Goal: Task Accomplishment & Management: Use online tool/utility

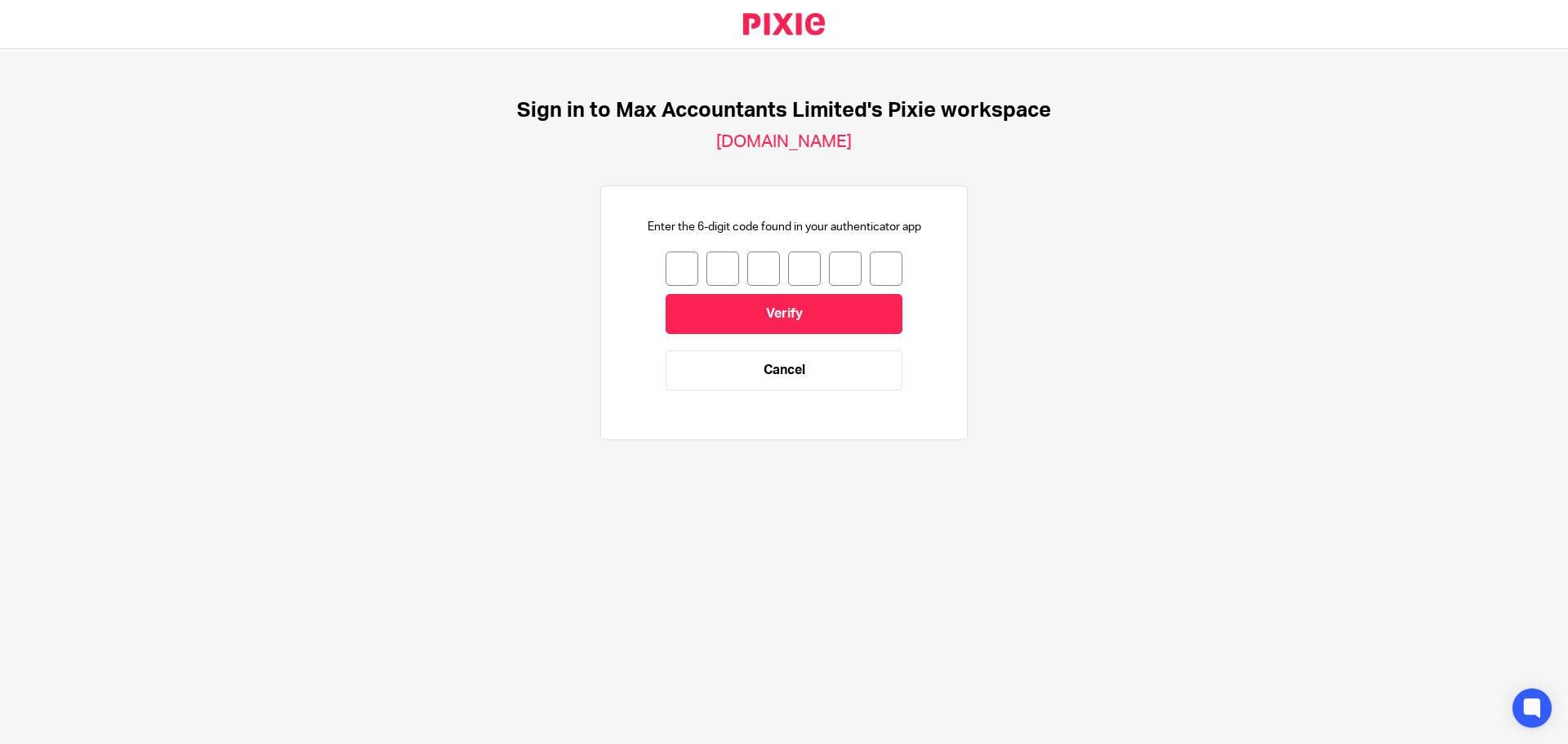
click at [673, 273] on input "number" at bounding box center [682, 269] width 32 height 34
type input "5"
type input "3"
type input "2"
type input "6"
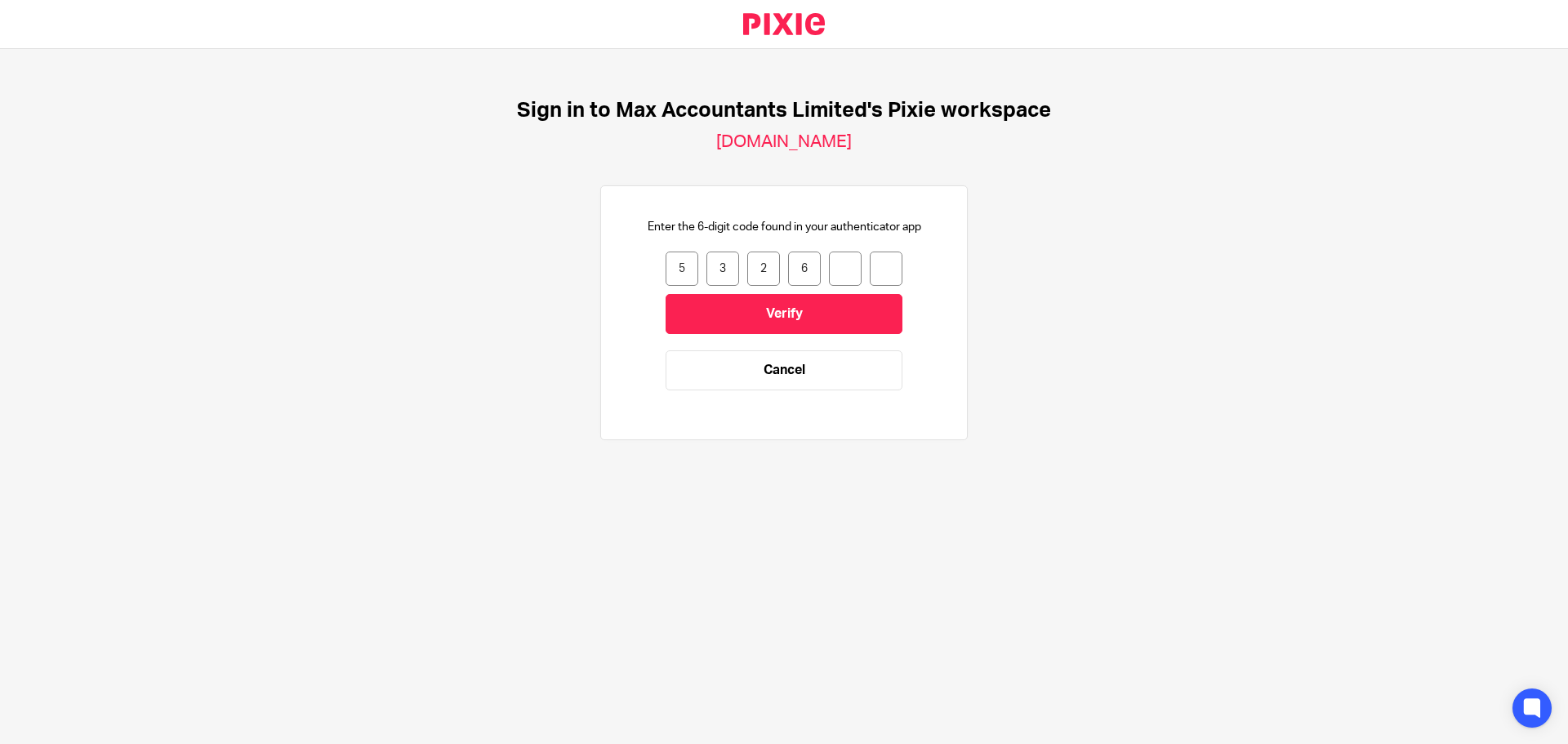
type input "7"
type input "8"
click at [778, 314] on input "Verify" at bounding box center [784, 314] width 237 height 40
click at [665, 268] on input "number" at bounding box center [682, 269] width 32 height 34
type input "9"
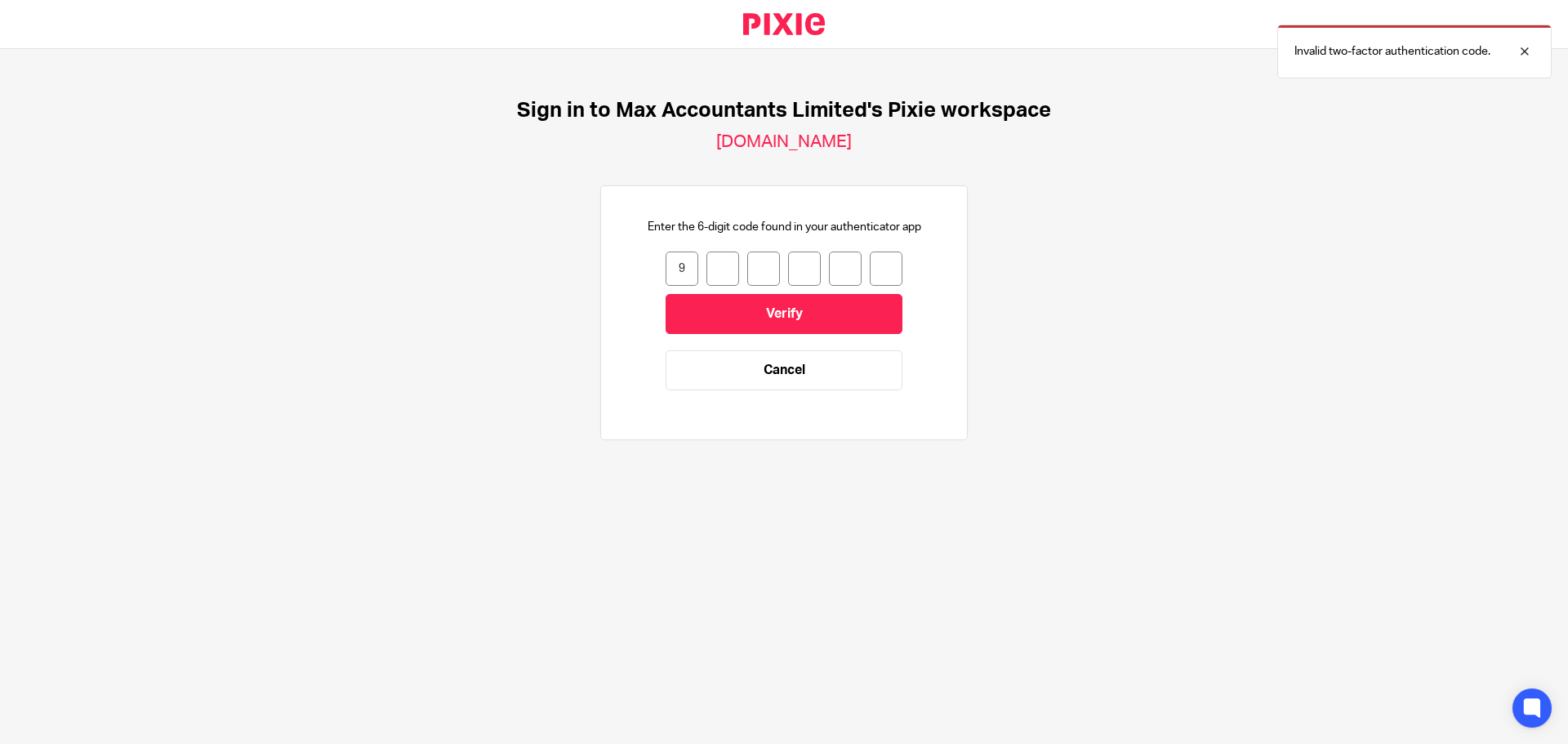
type input "5"
type input "1"
type input "0"
type input "5"
type input "4"
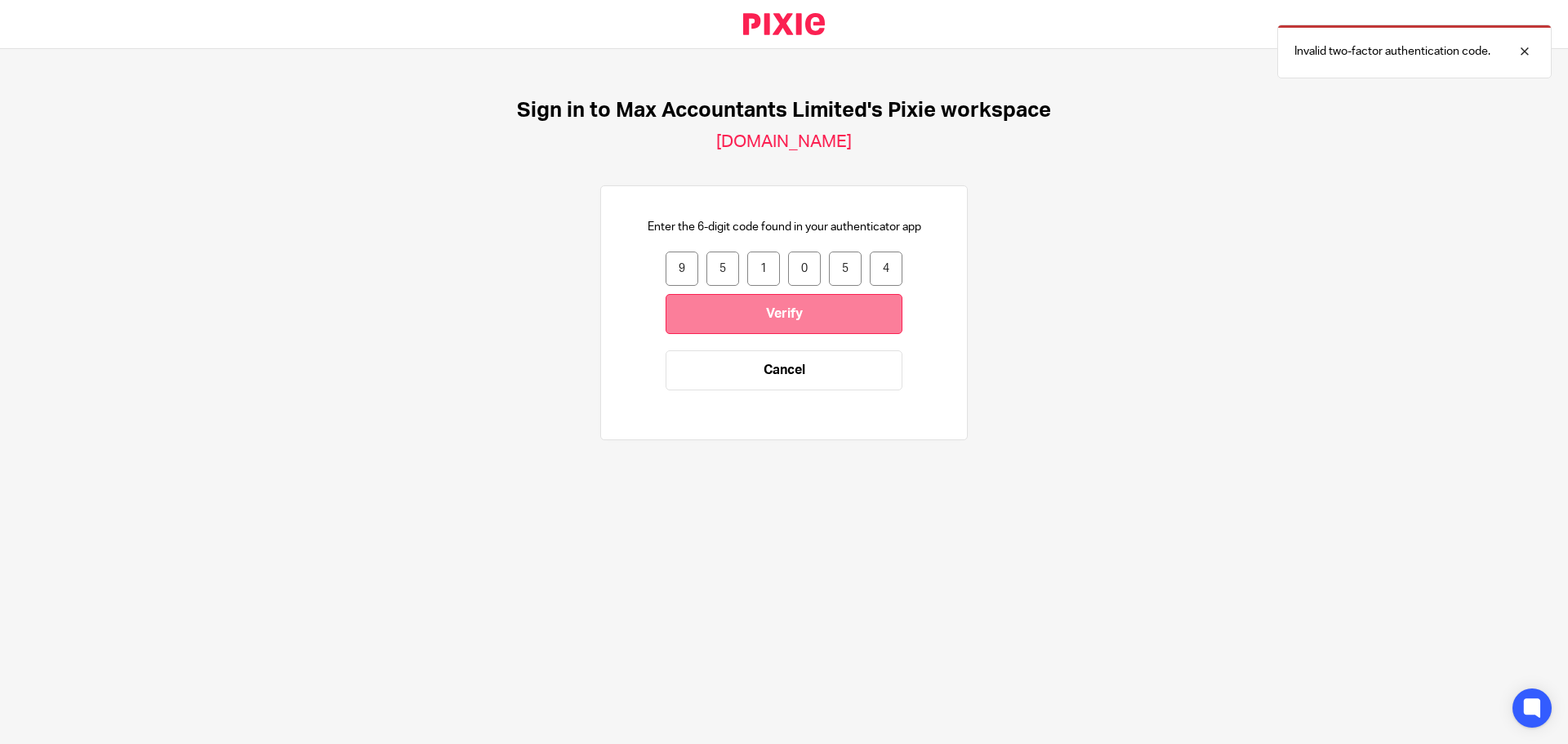
click at [797, 302] on input "Verify" at bounding box center [784, 314] width 237 height 40
click at [1525, 51] on div at bounding box center [1512, 51] width 44 height 20
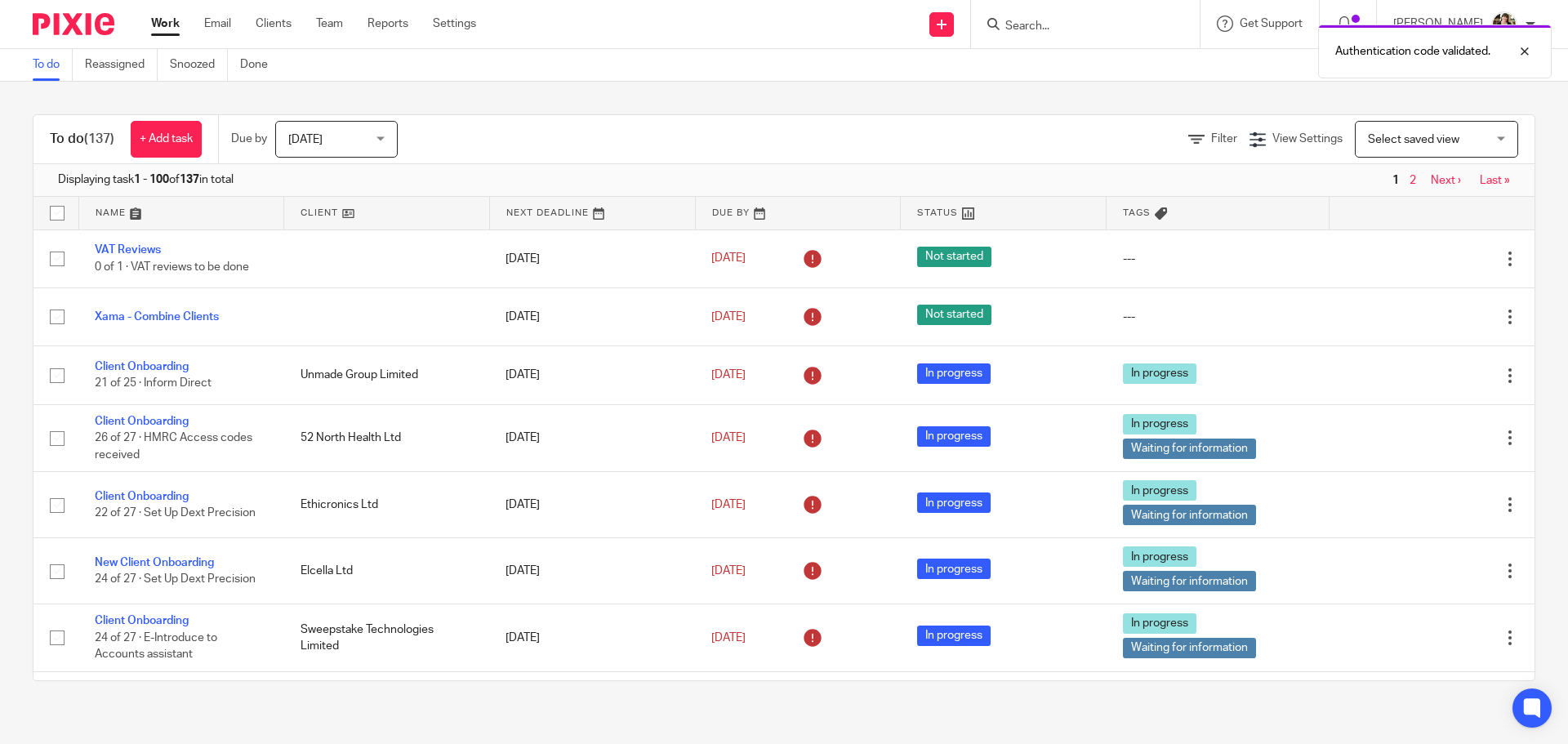
click at [1051, 31] on div "Authentication code validated." at bounding box center [1167, 47] width 767 height 62
click at [1537, 54] on div "Authentication code validated." at bounding box center [1435, 51] width 233 height 54
click at [1071, 31] on input "Search" at bounding box center [1077, 27] width 147 height 14
type input "cielo"
click button "submit" at bounding box center [0, 0] width 0 height 0
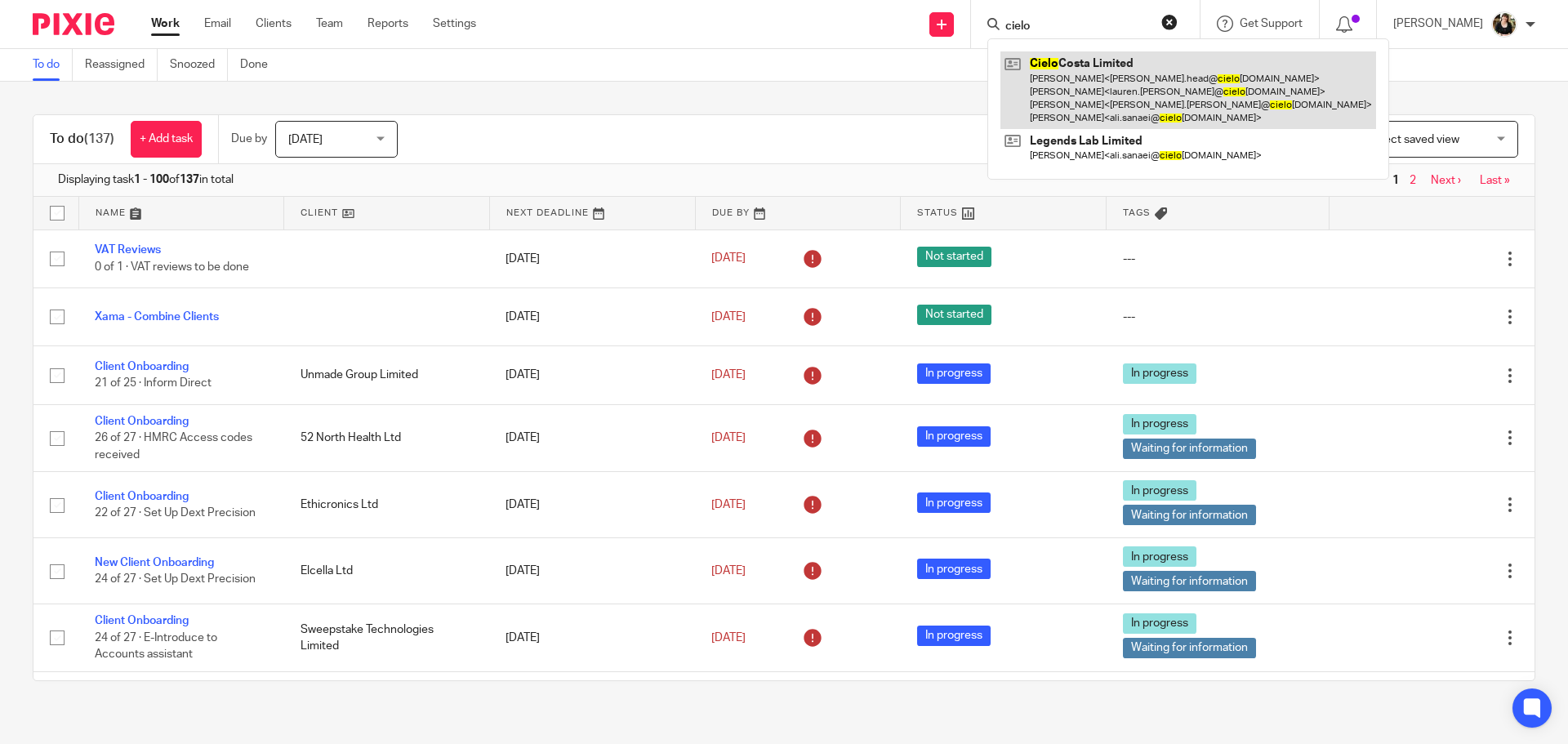
click at [1087, 90] on link at bounding box center [1188, 90] width 376 height 77
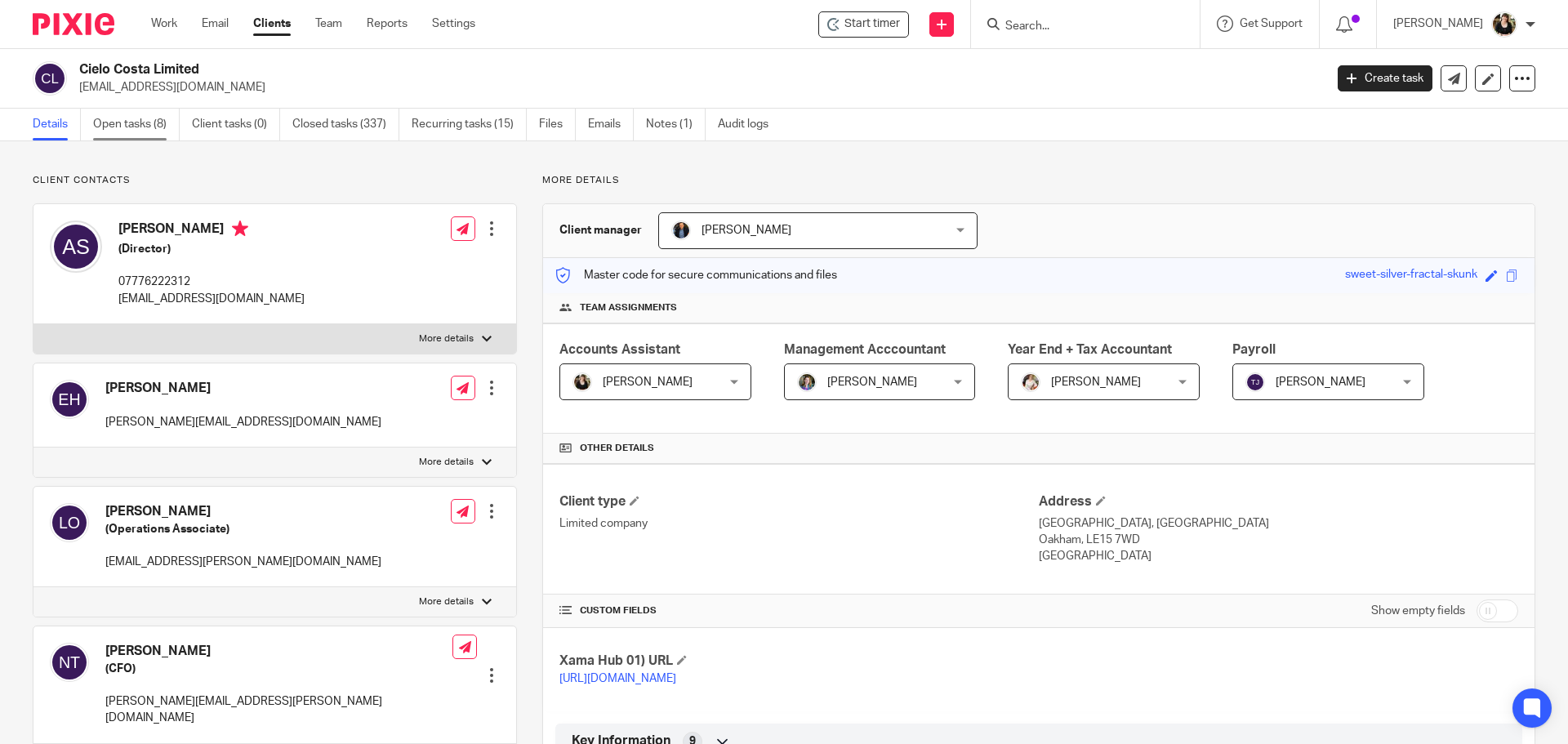
click at [139, 124] on link "Open tasks (8)" at bounding box center [136, 124] width 87 height 31
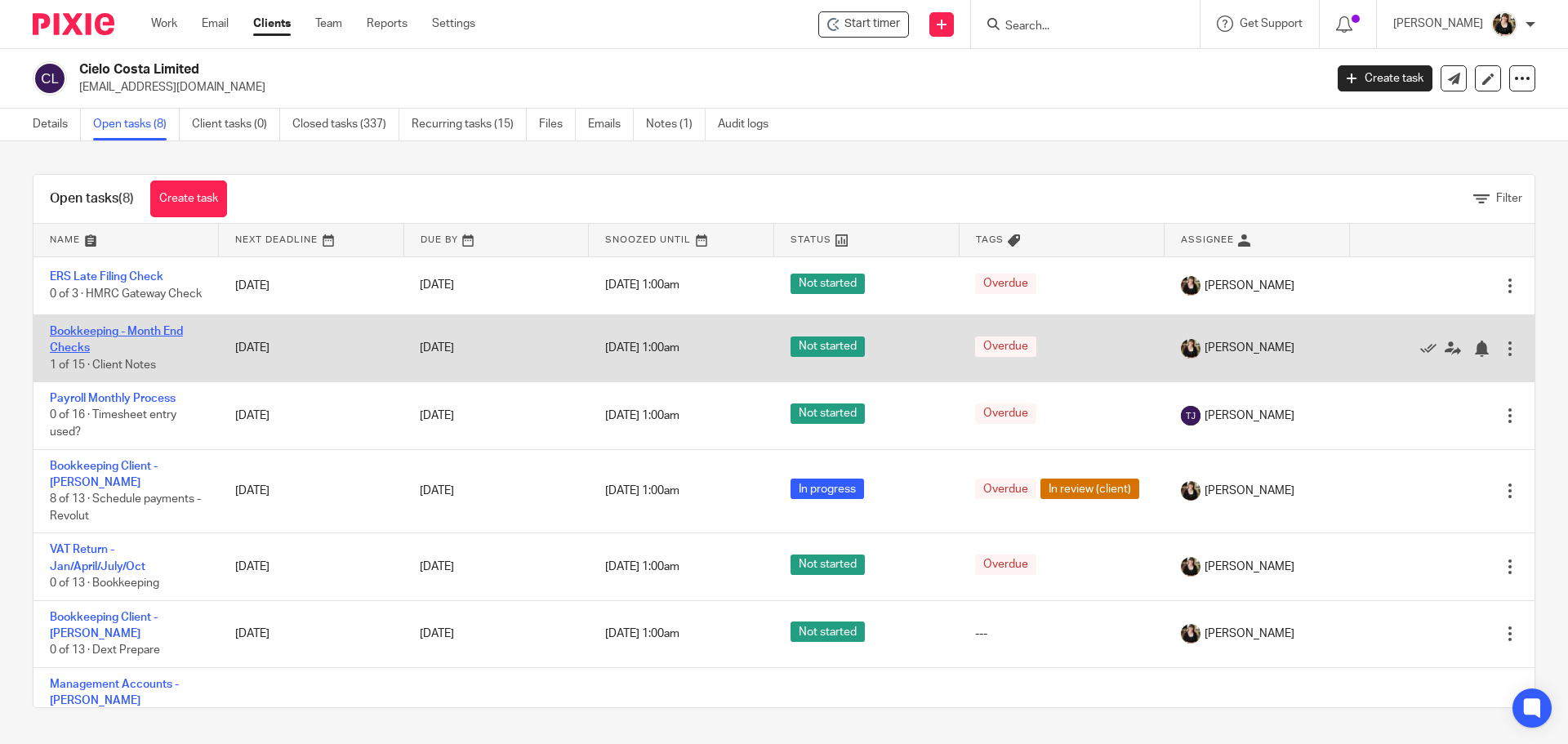
click at [115, 339] on link "Bookkeeping - Month End Checks" at bounding box center [116, 339] width 133 height 28
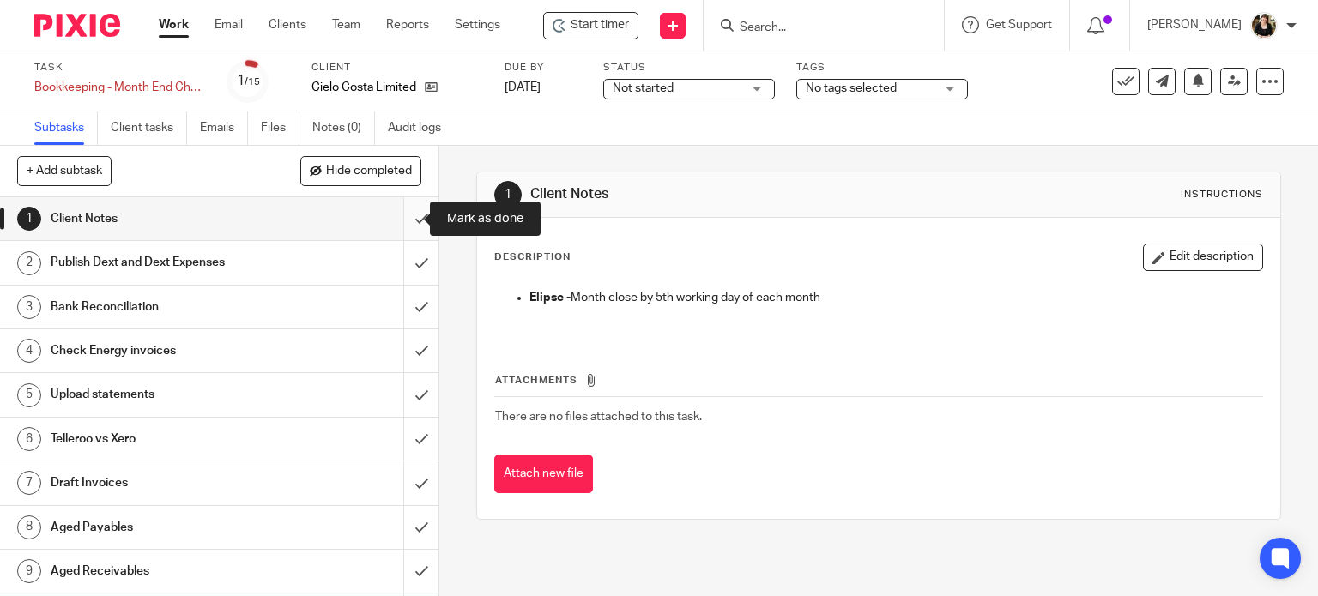
click at [408, 224] on input "submit" at bounding box center [219, 218] width 438 height 43
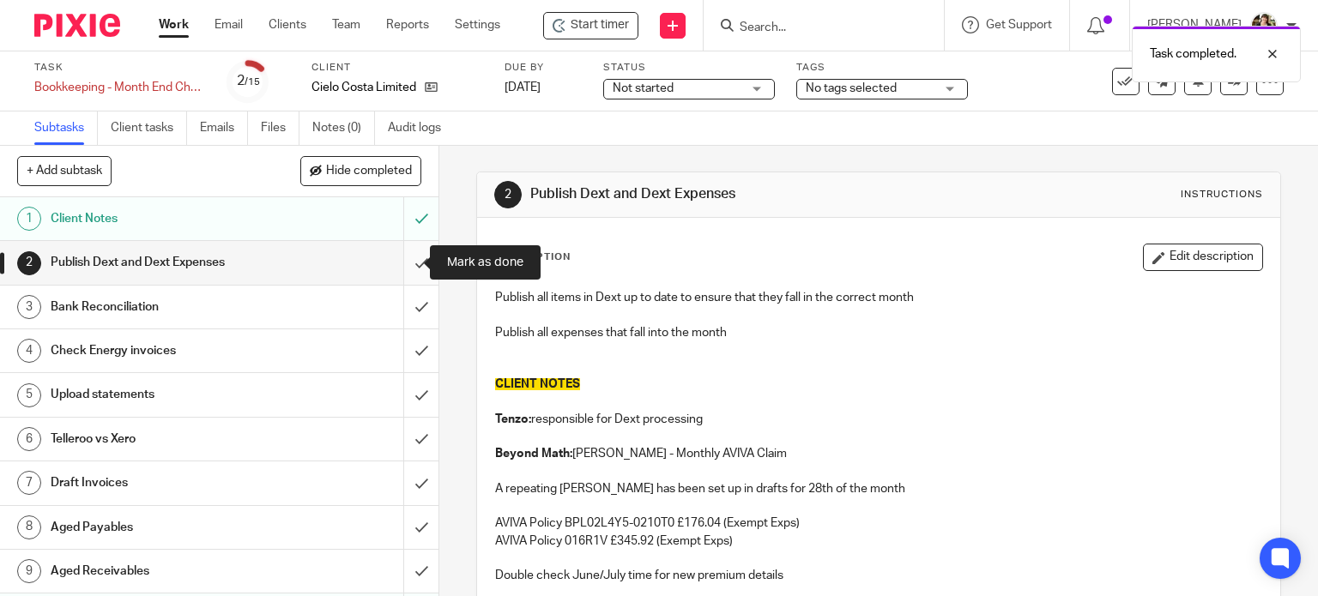
click at [405, 264] on input "submit" at bounding box center [219, 262] width 438 height 43
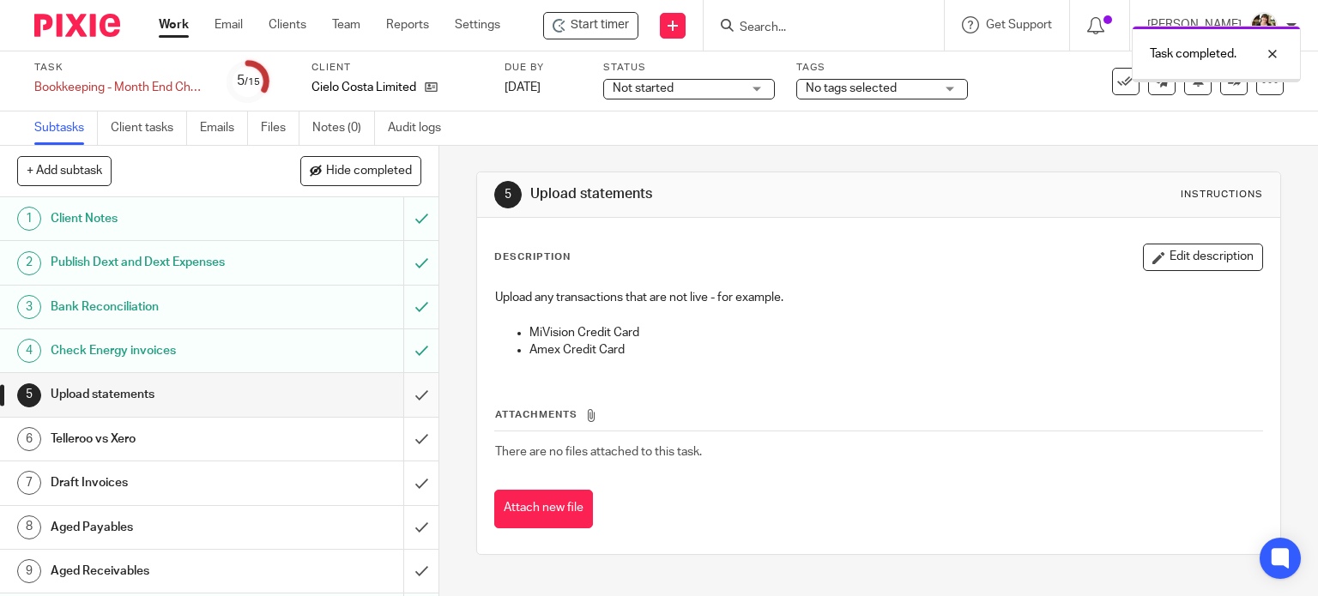
click at [401, 395] on input "submit" at bounding box center [219, 394] width 438 height 43
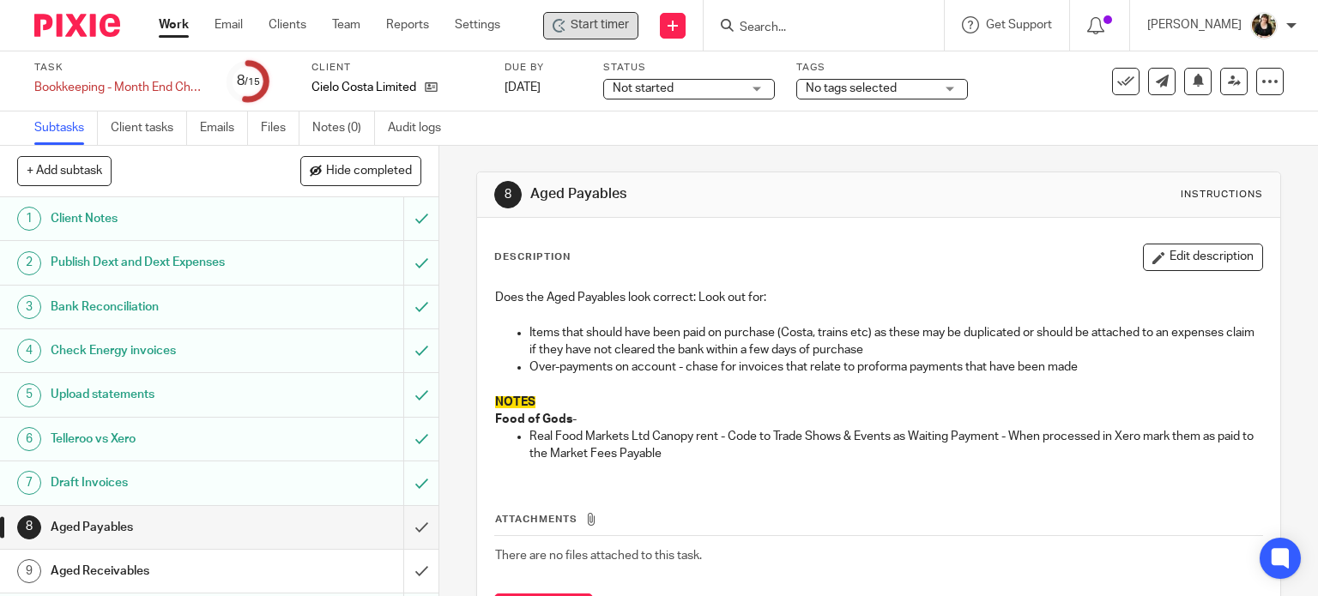
click at [601, 27] on span "Start timer" at bounding box center [599, 25] width 58 height 18
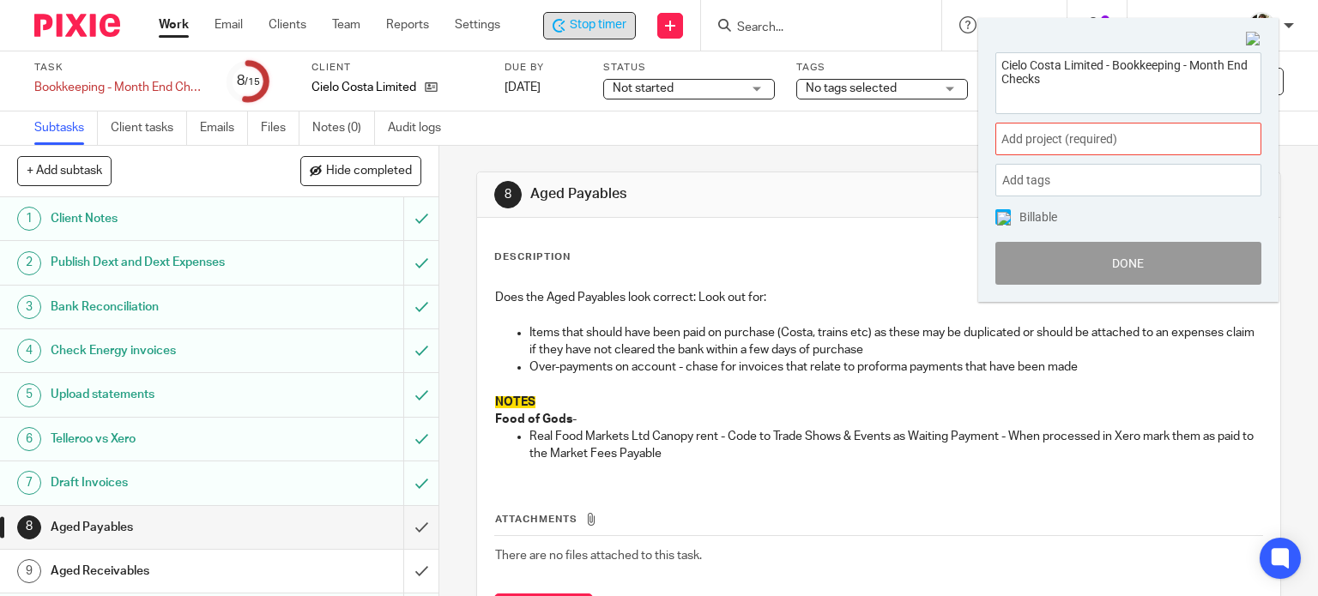
click at [1115, 143] on span "Add project (required) :" at bounding box center [1109, 139] width 216 height 18
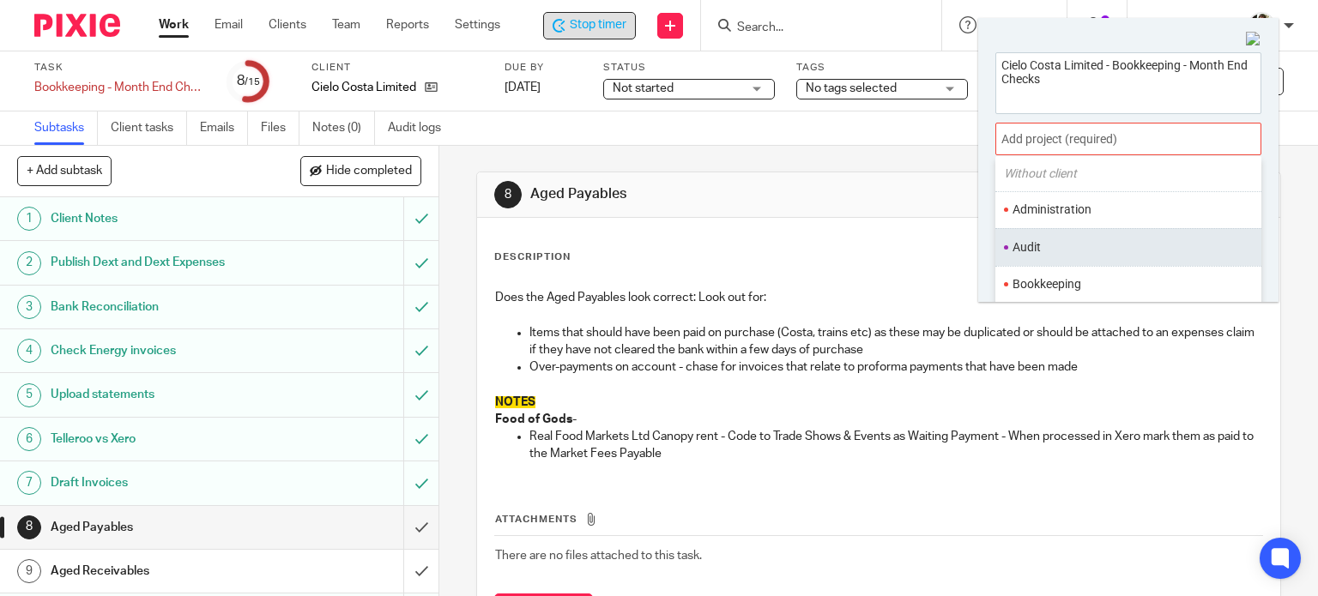
scroll to position [86, 0]
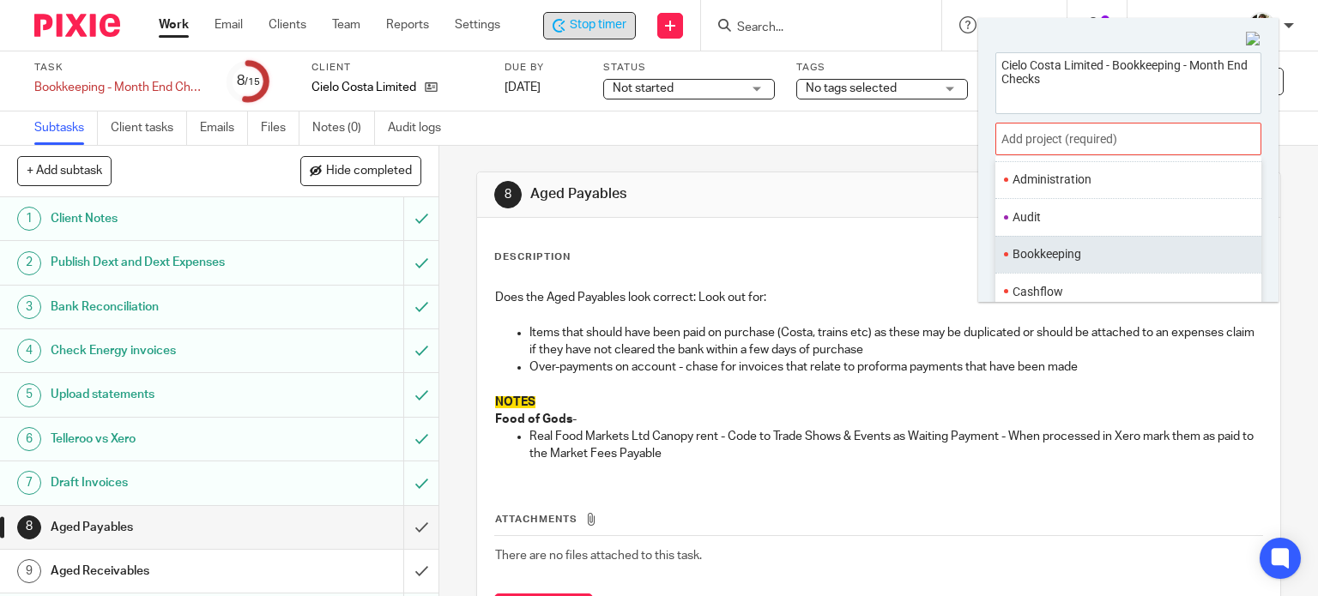
click at [1083, 237] on ul "Bookkeeping" at bounding box center [1128, 254] width 266 height 37
click at [1072, 249] on li "Bookkeeping" at bounding box center [1124, 254] width 224 height 18
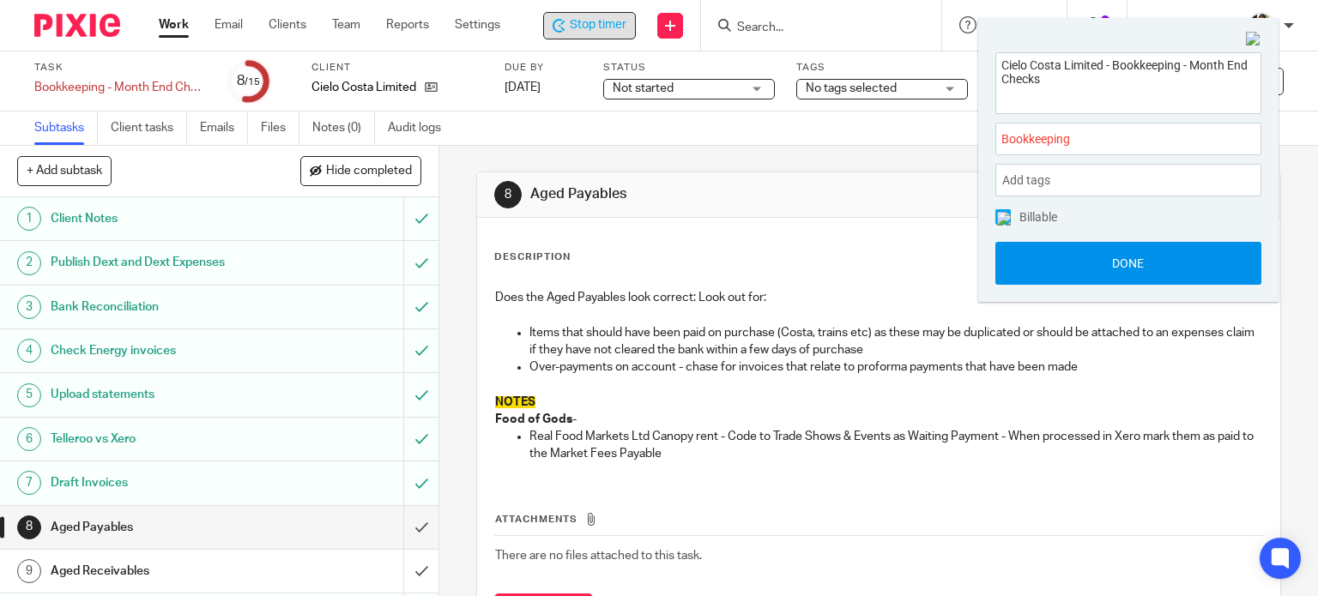
click at [1105, 256] on button "Done" at bounding box center [1128, 263] width 266 height 43
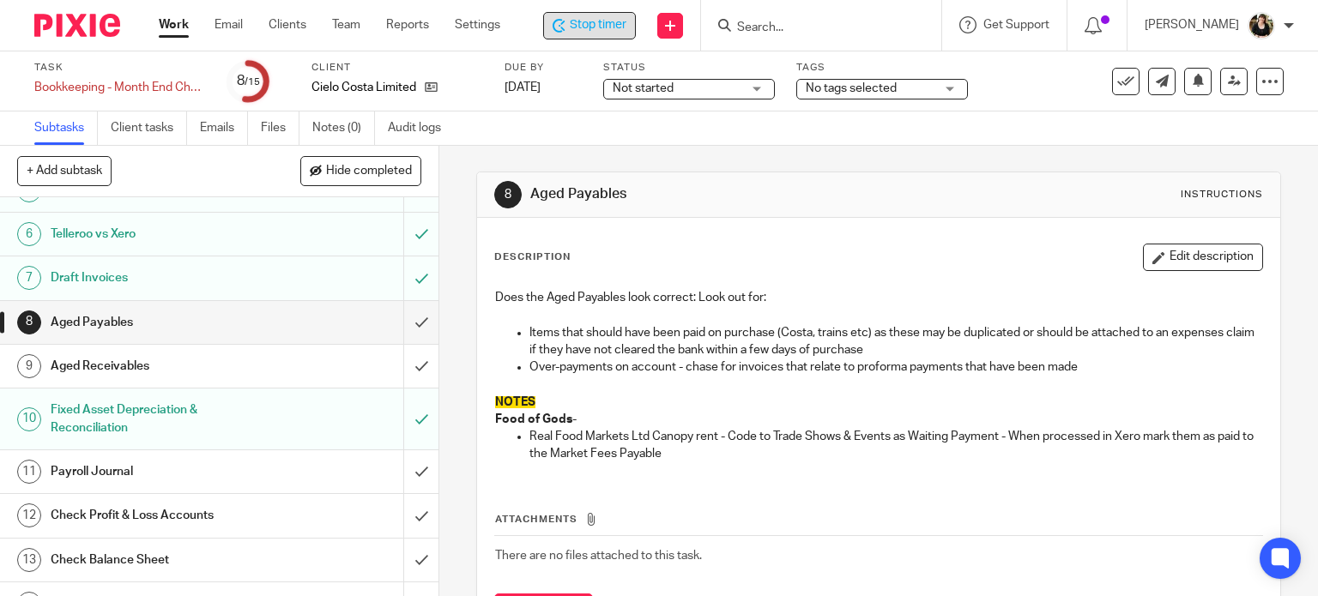
scroll to position [257, 0]
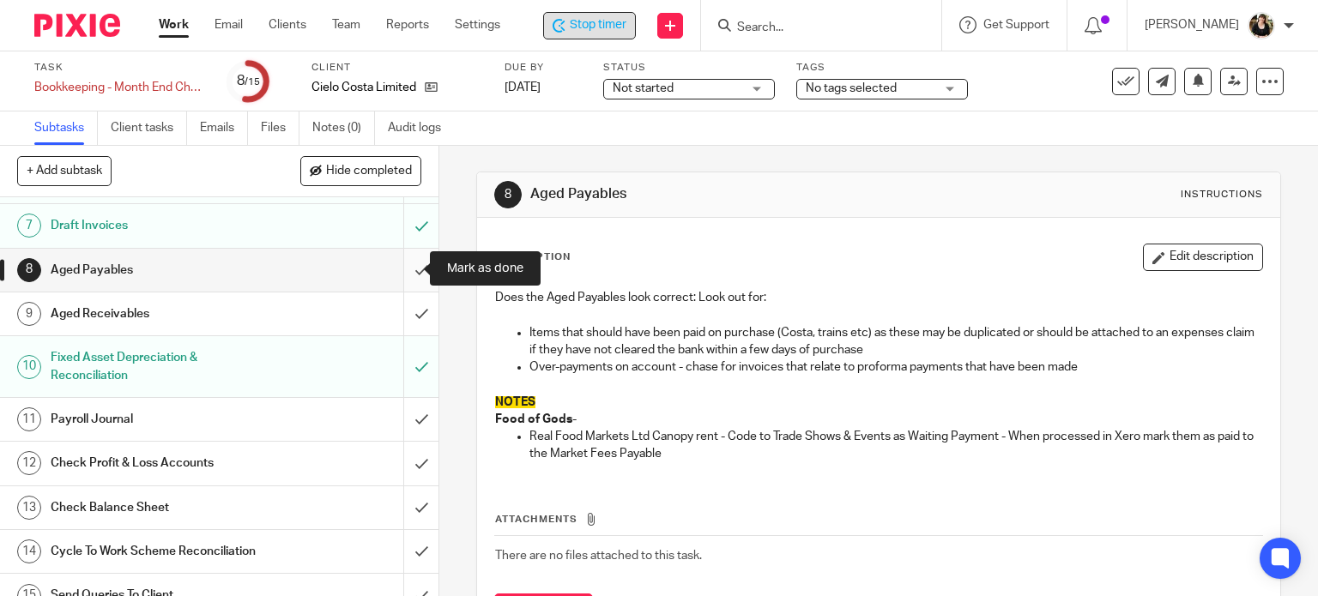
click at [406, 268] on input "submit" at bounding box center [219, 270] width 438 height 43
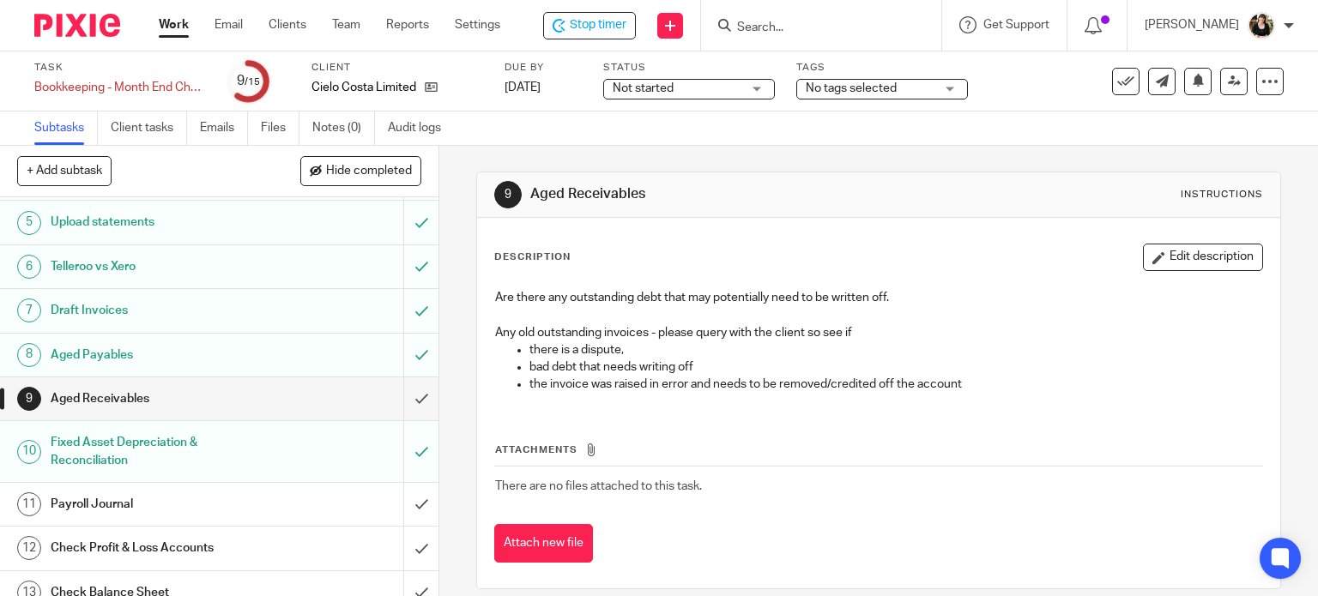
scroll to position [257, 0]
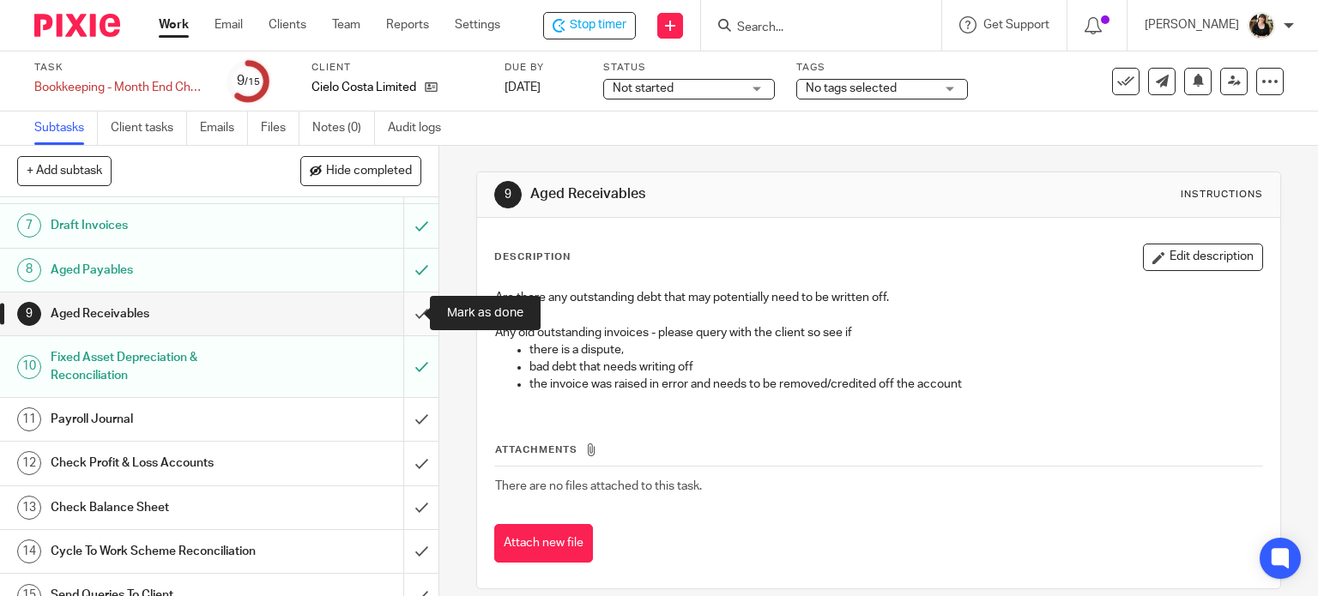
click at [405, 298] on input "submit" at bounding box center [219, 314] width 438 height 43
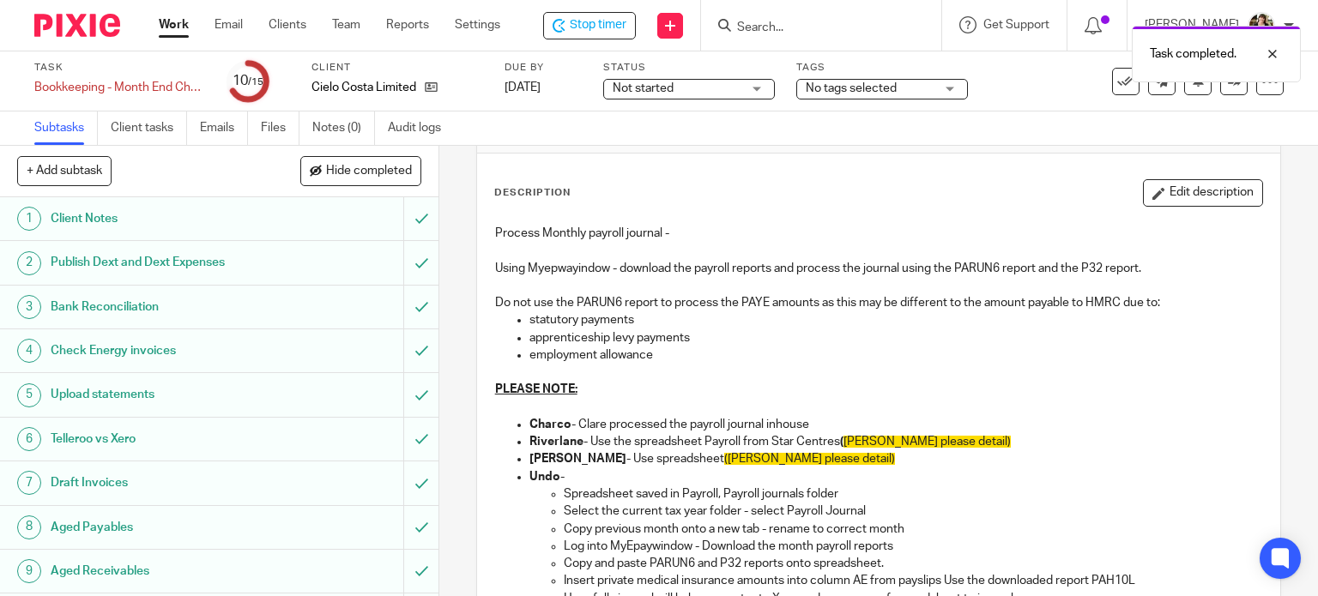
scroll to position [172, 0]
